Goal: Browse casually: Explore the website without a specific task or goal

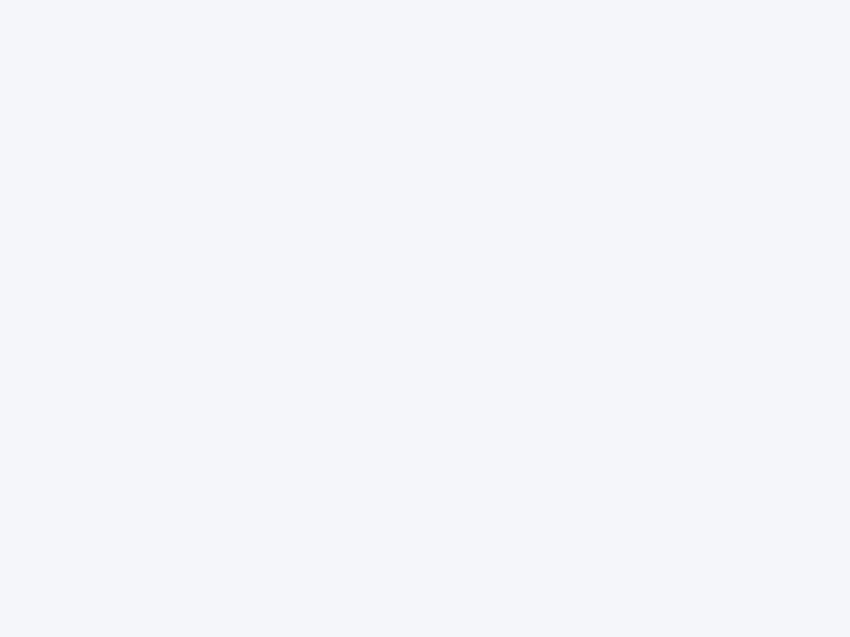
click at [425, 319] on div at bounding box center [425, 318] width 850 height 637
